Goal: Information Seeking & Learning: Learn about a topic

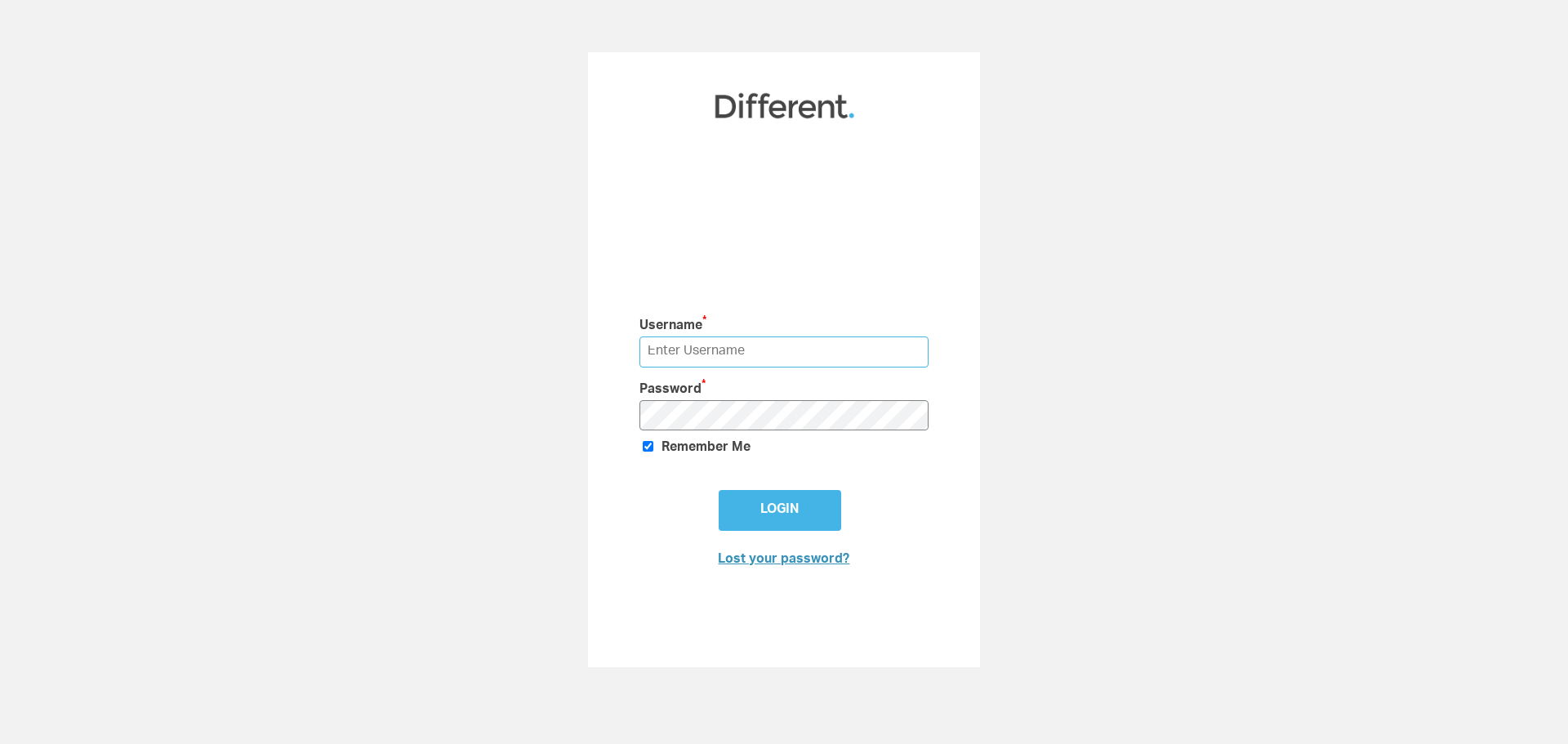
click at [772, 355] on input "text" at bounding box center [784, 351] width 290 height 30
click at [1127, 196] on div "Username * Password * Remember Me Login Lost your password?" at bounding box center [784, 359] width 1568 height 615
click at [748, 356] on input "text" at bounding box center [784, 351] width 290 height 30
type input "pauloneill@directchannel.com"
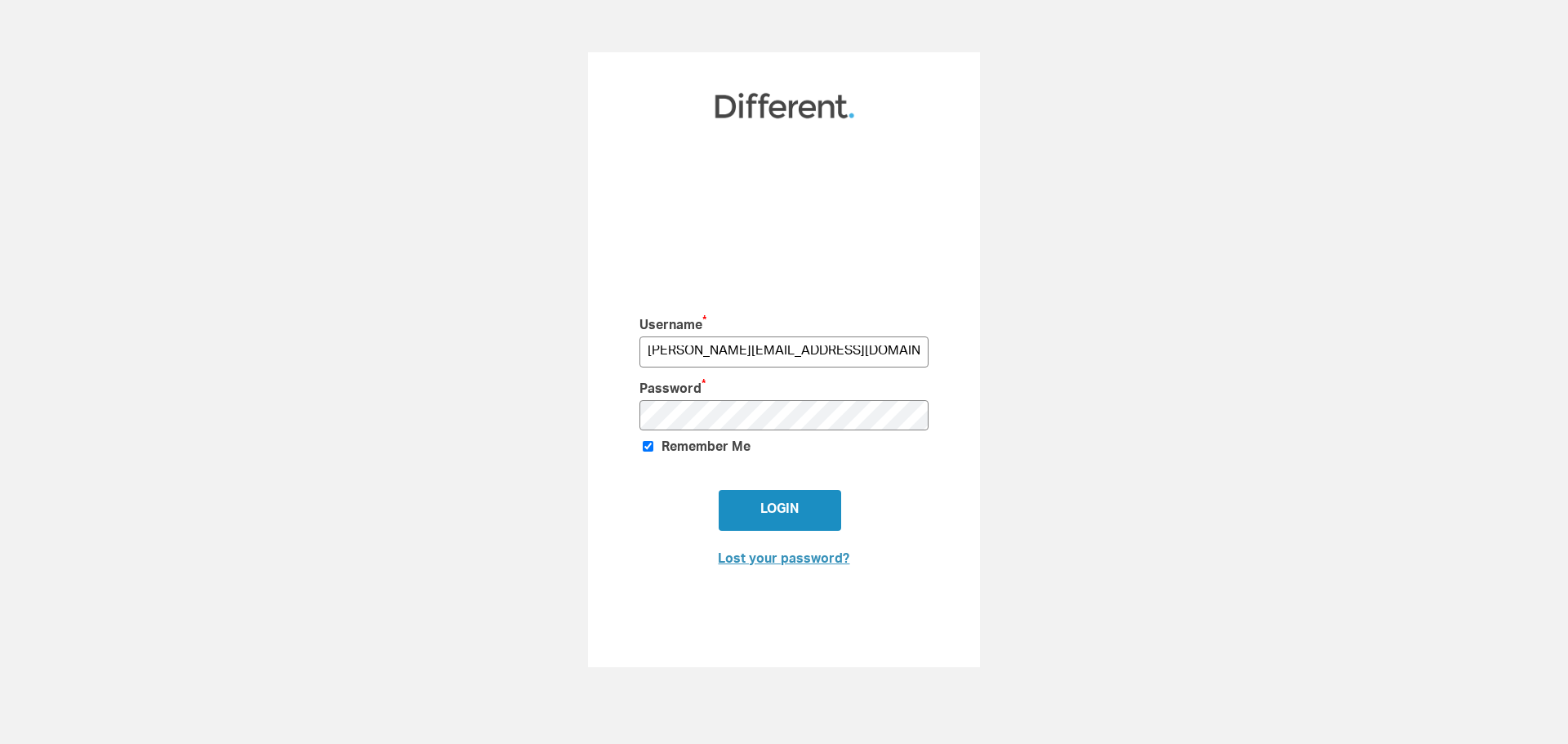
click at [771, 496] on input "Login" at bounding box center [780, 511] width 122 height 41
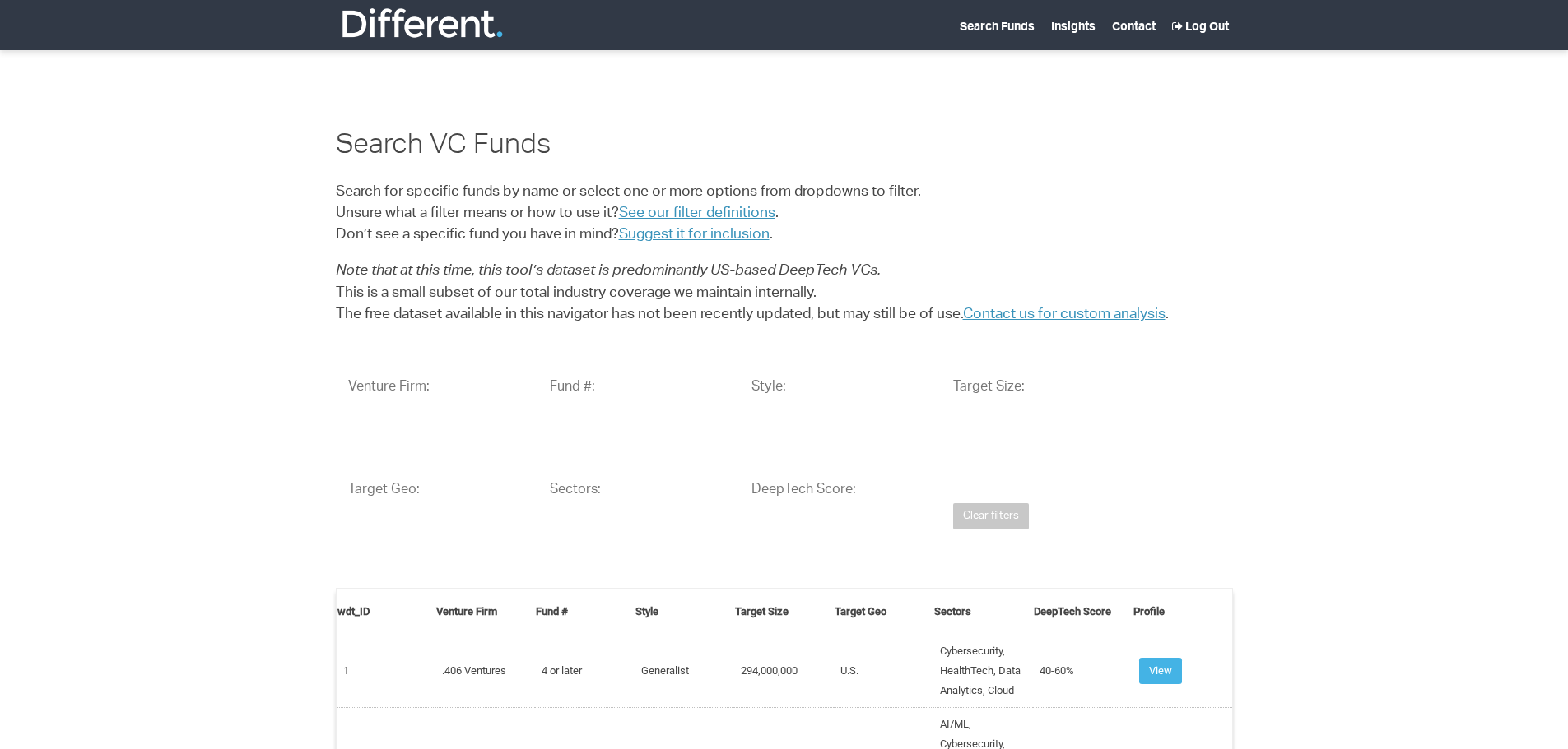
select select "25"
select select
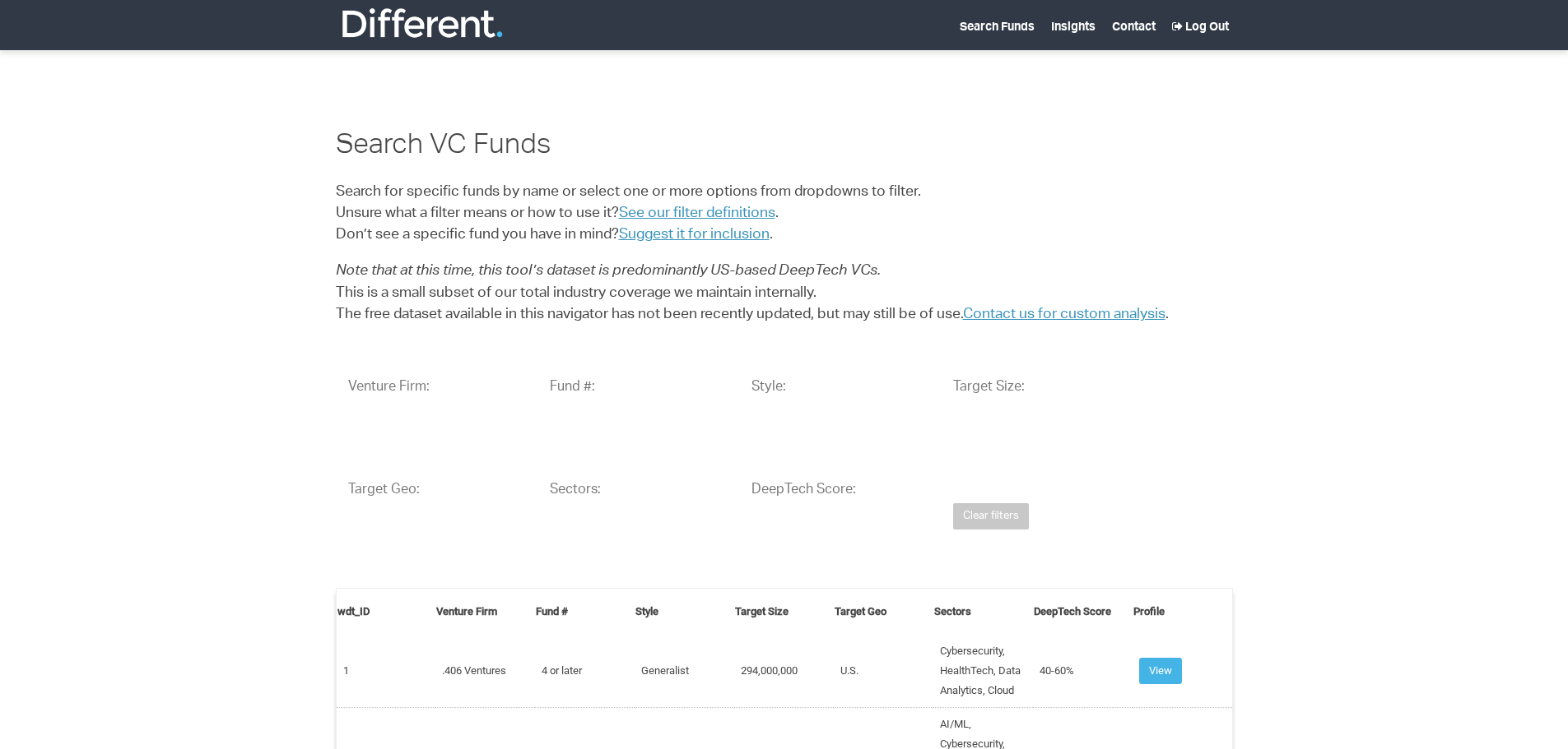
select select
